Goal: Contribute content: Contribute content

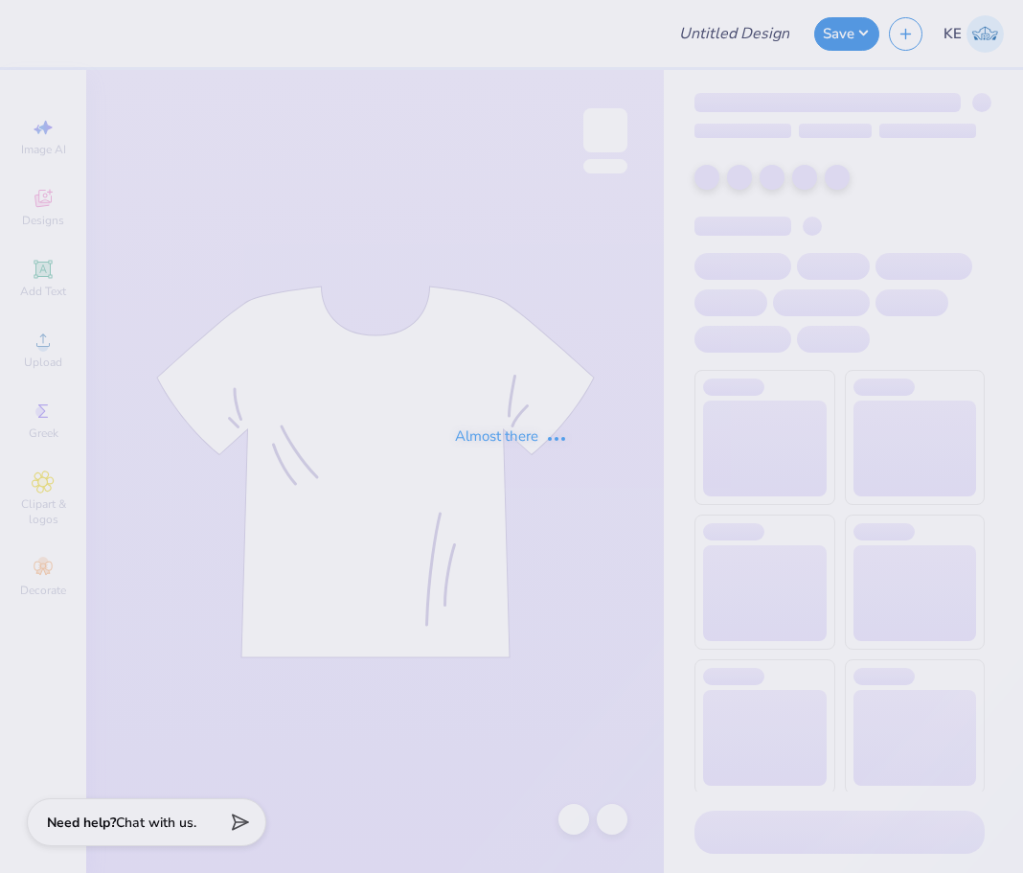
type input "[PERSON_NAME] : [US_STATE][GEOGRAPHIC_DATA]"
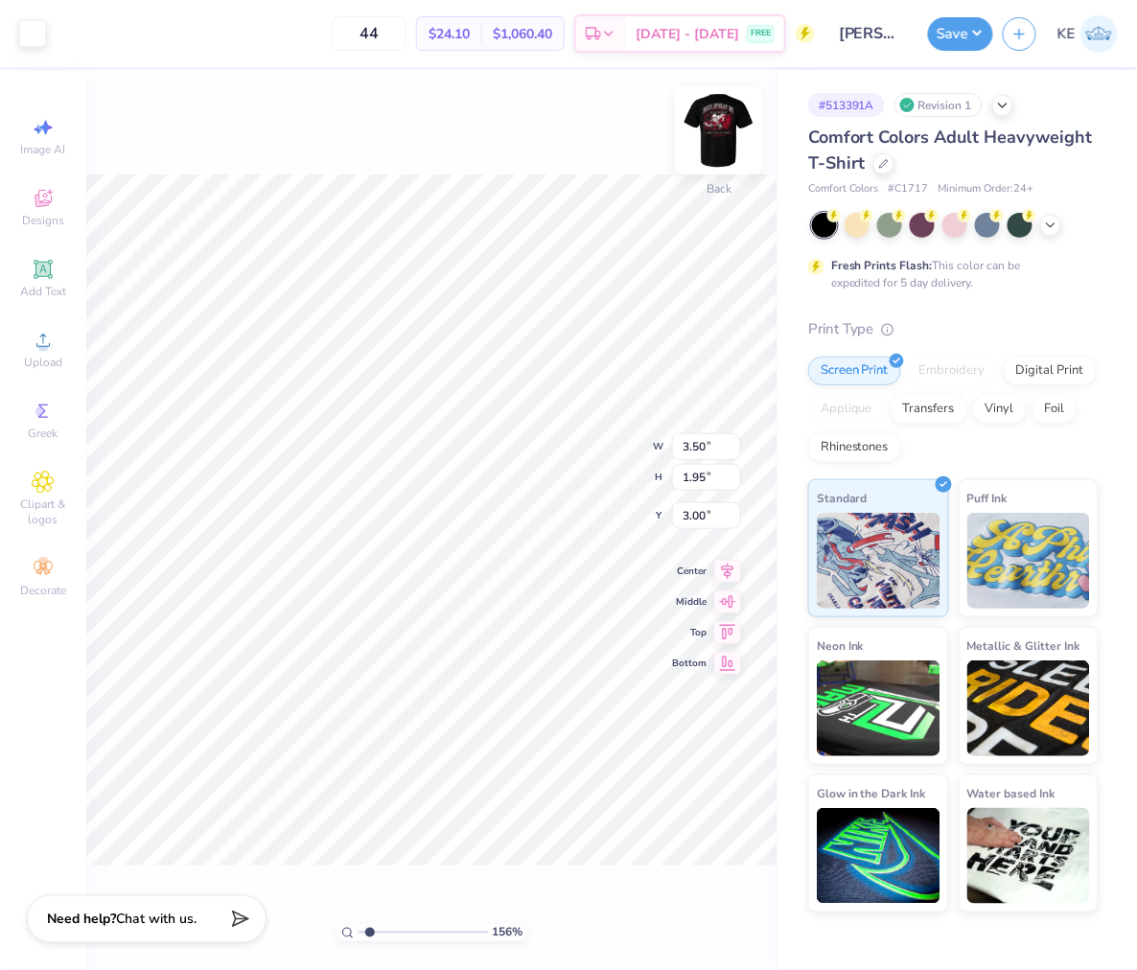
click at [711, 144] on img at bounding box center [718, 130] width 77 height 77
type input "1"
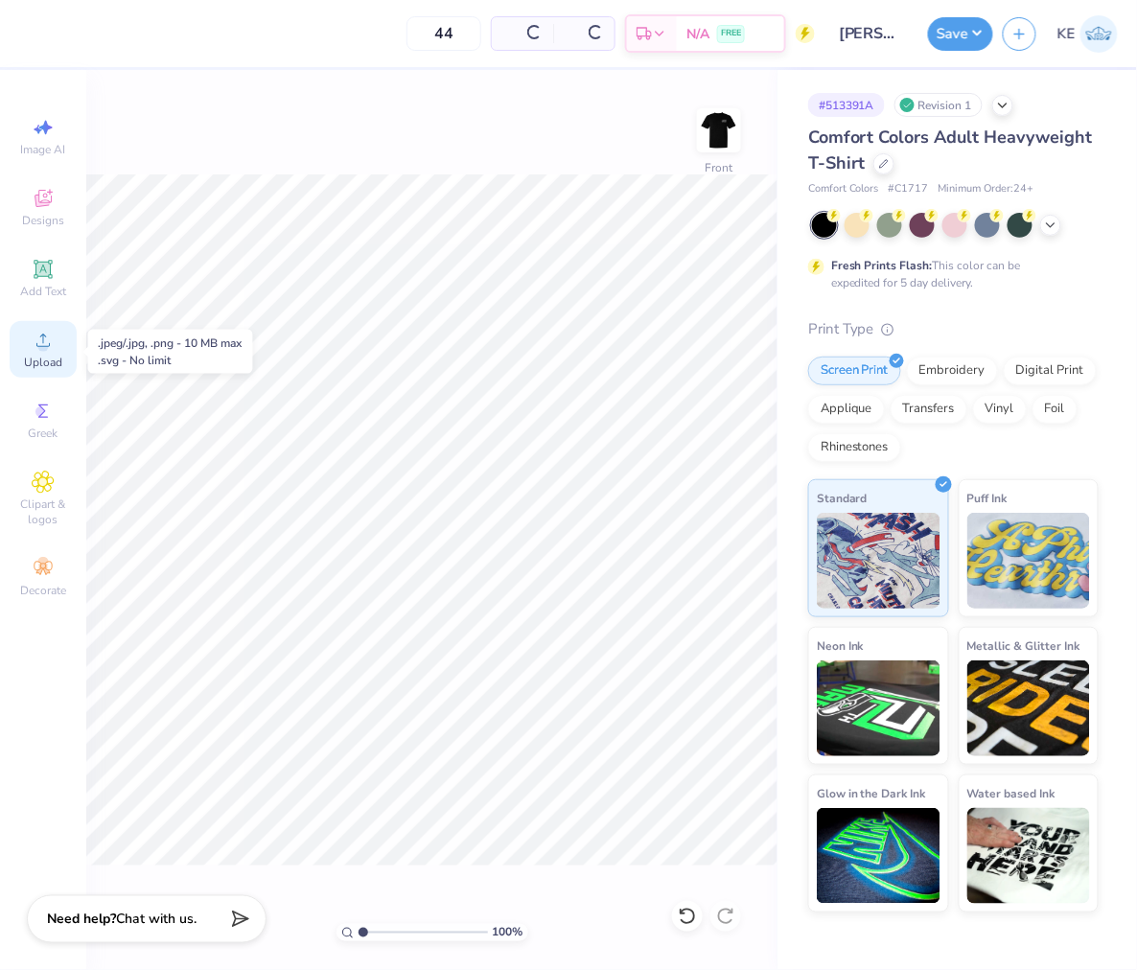
click at [61, 348] on div "Upload" at bounding box center [43, 349] width 67 height 57
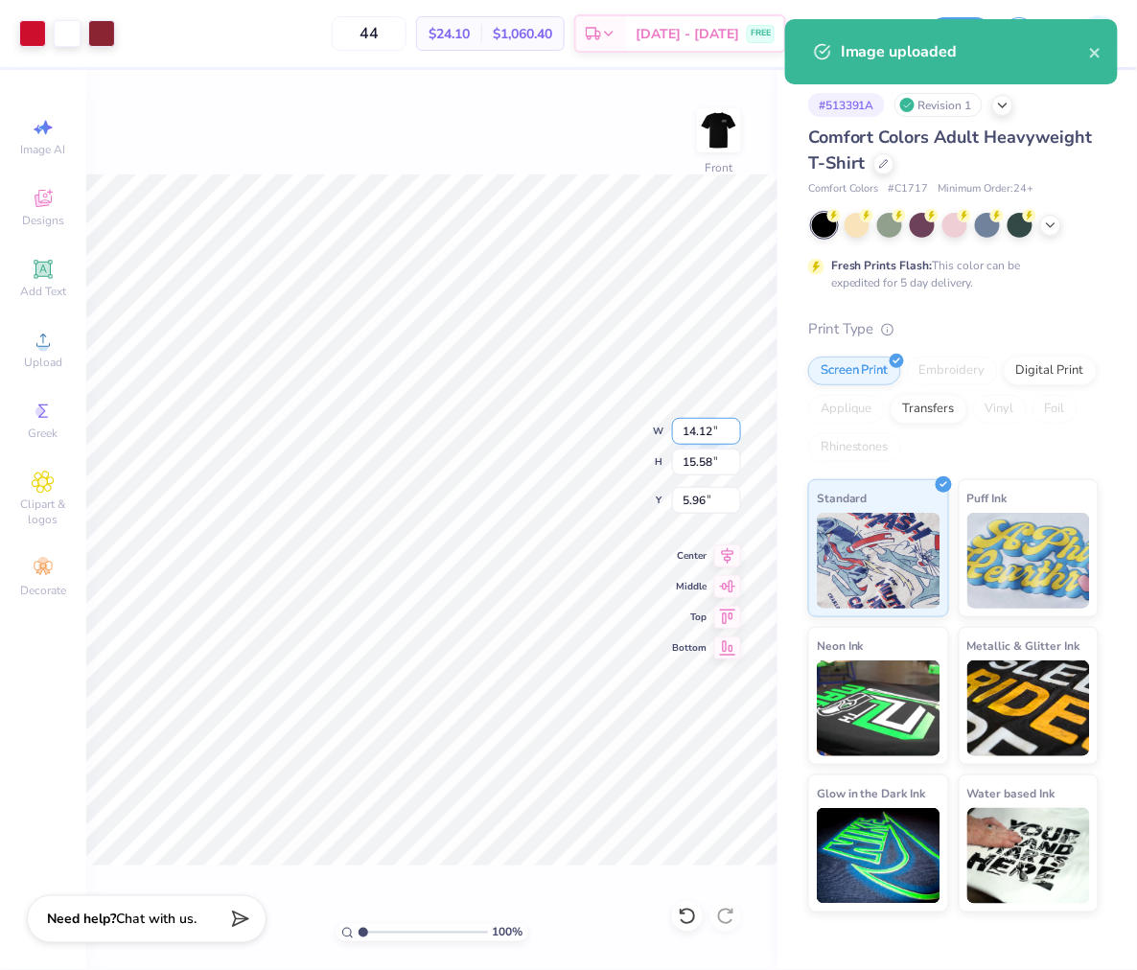
click at [685, 428] on input "14.12" at bounding box center [706, 431] width 69 height 27
type input "12.50"
type input "13.79"
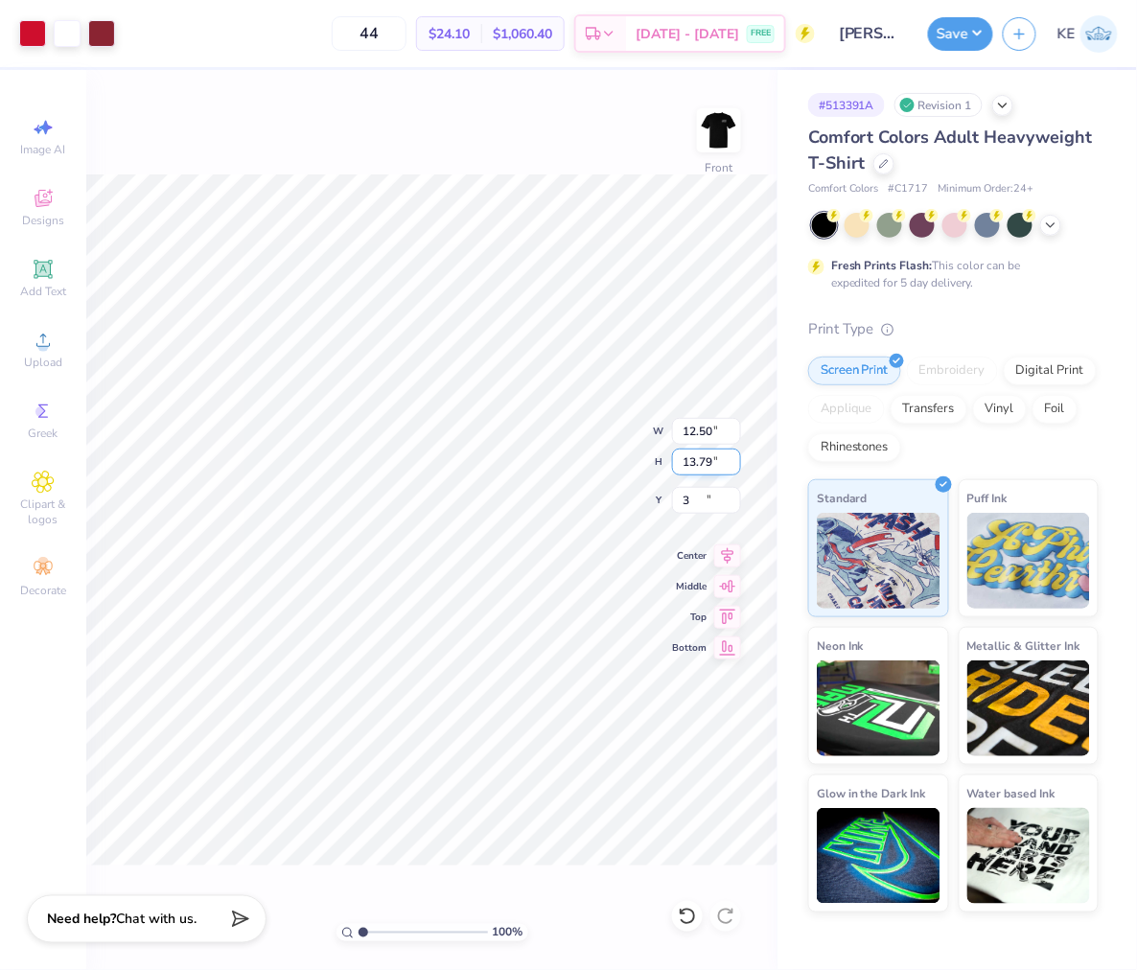
type input "3.00"
click at [706, 123] on img at bounding box center [718, 130] width 77 height 77
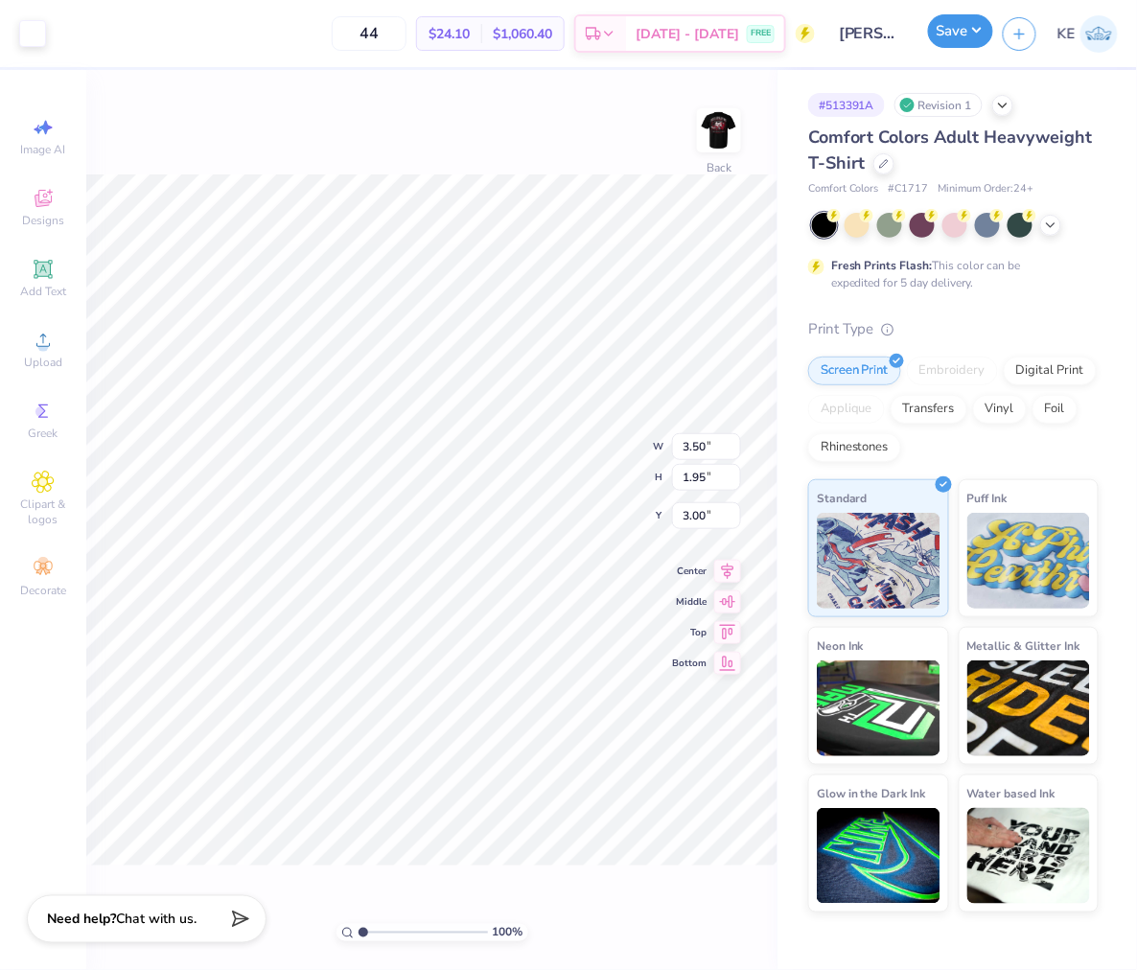
click at [951, 32] on button "Save" at bounding box center [960, 31] width 65 height 34
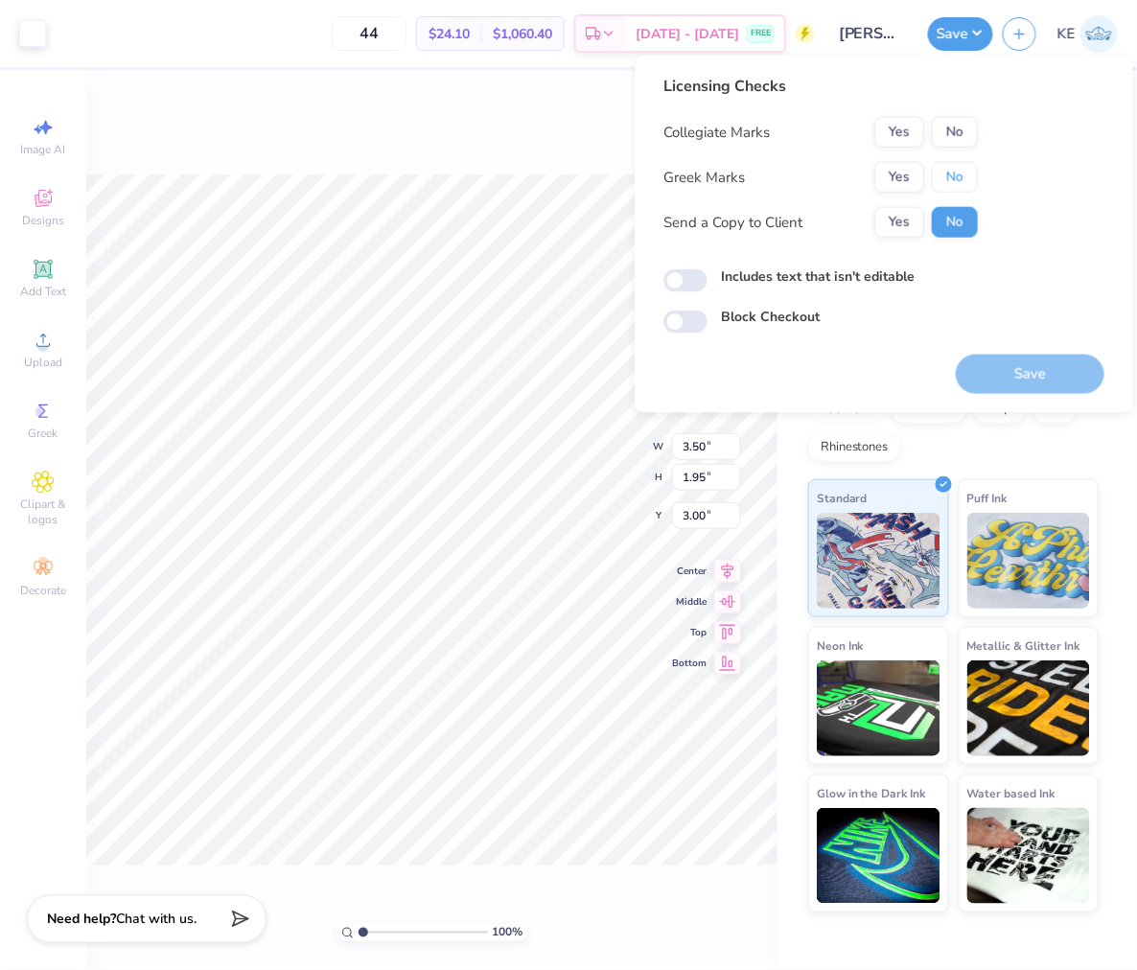
drag, startPoint x: 958, startPoint y: 175, endPoint x: 960, endPoint y: 150, distance: 25.0
click at [956, 175] on button "No" at bounding box center [954, 177] width 46 height 31
click at [960, 136] on button "No" at bounding box center [954, 132] width 46 height 31
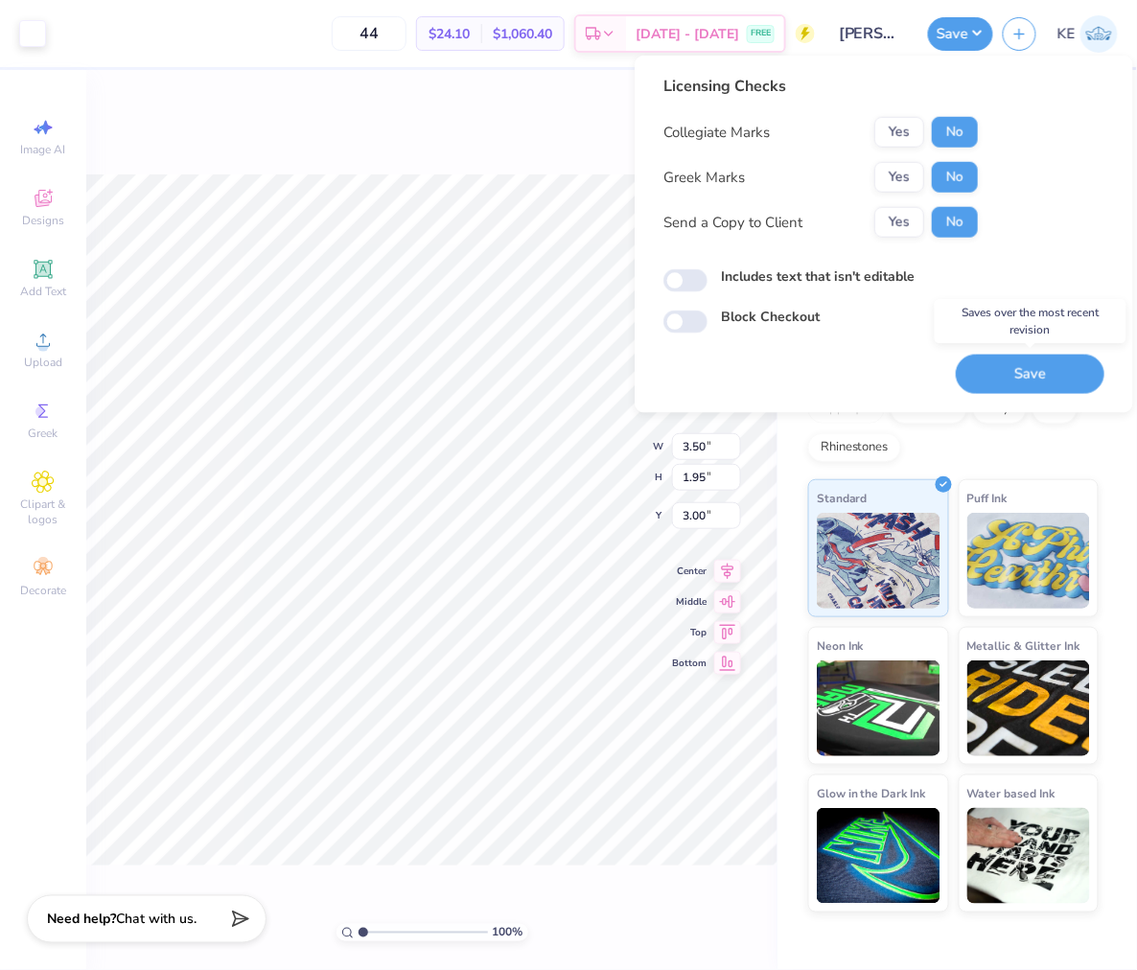
click at [1023, 375] on button "Save" at bounding box center [1029, 374] width 149 height 39
